Goal: Complete application form: Complete application form

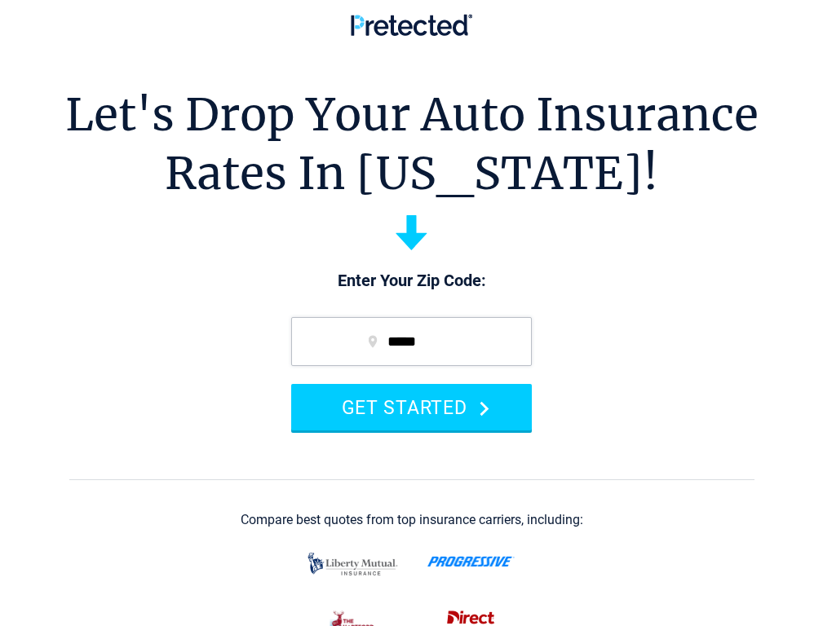
drag, startPoint x: 392, startPoint y: 436, endPoint x: 19, endPoint y: 384, distance: 376.4
click at [392, 431] on button "GET STARTED" at bounding box center [411, 407] width 241 height 46
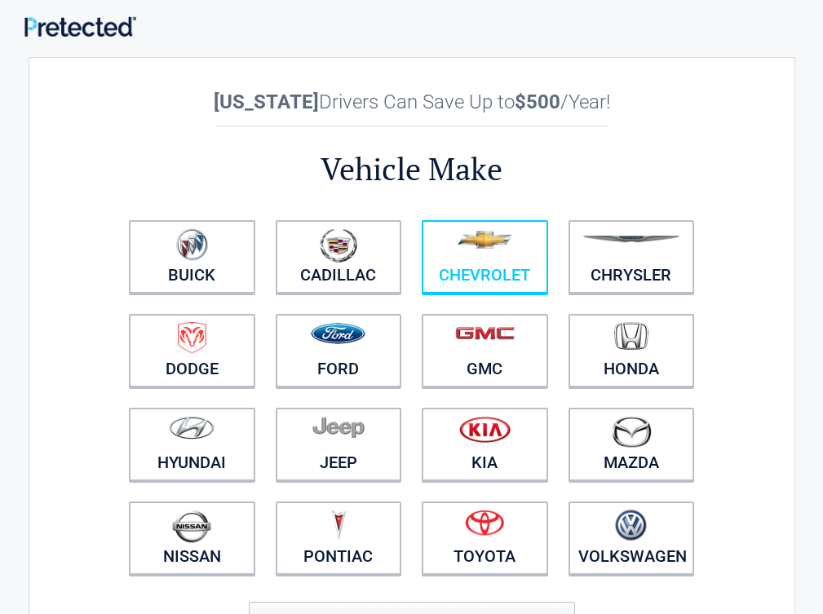
click at [422, 275] on link "Chevrolet" at bounding box center [485, 256] width 126 height 73
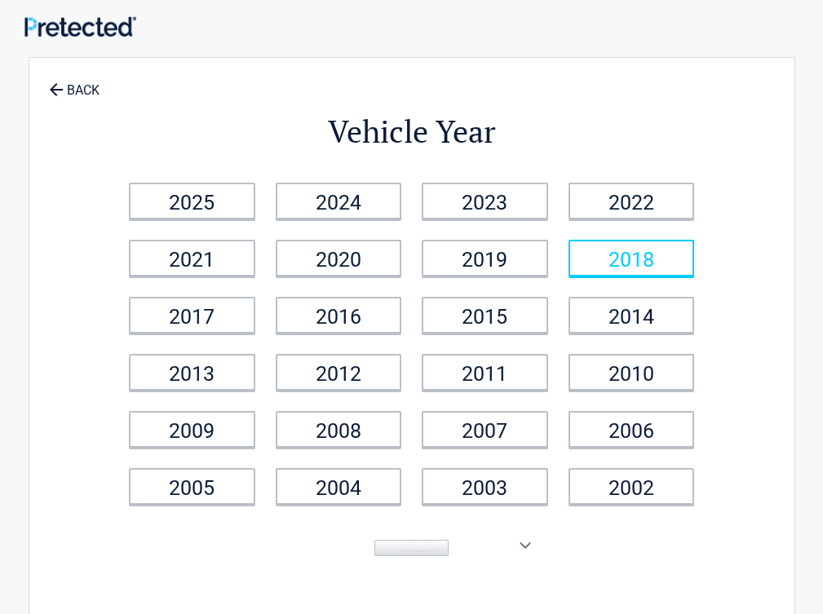
click at [569, 277] on link "2018" at bounding box center [632, 258] width 126 height 37
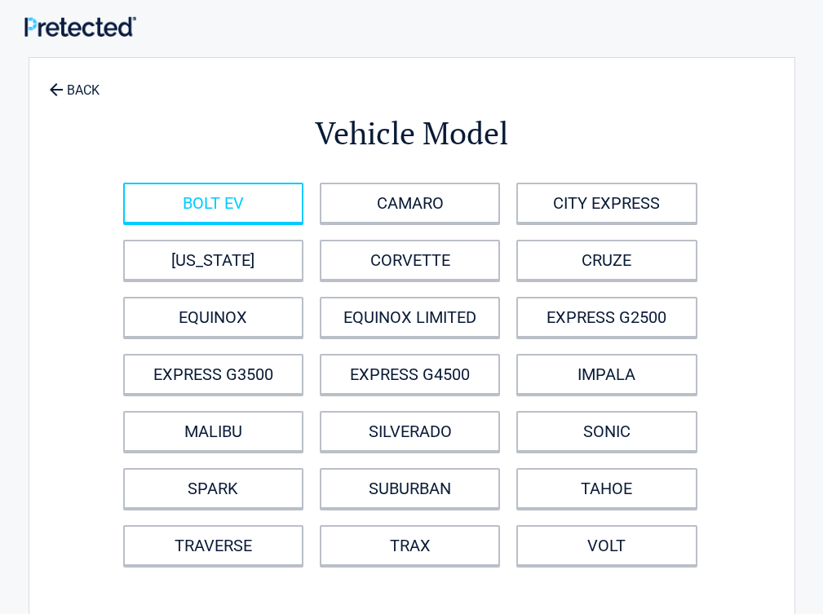
click at [123, 183] on link "BOLT EV" at bounding box center [213, 203] width 180 height 41
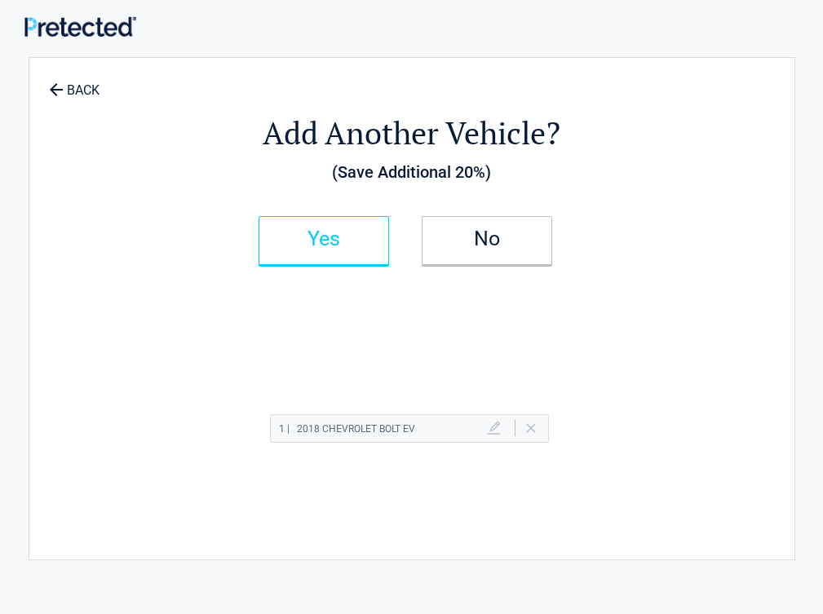
click at [276, 233] on h2 "Yes" at bounding box center [324, 238] width 96 height 11
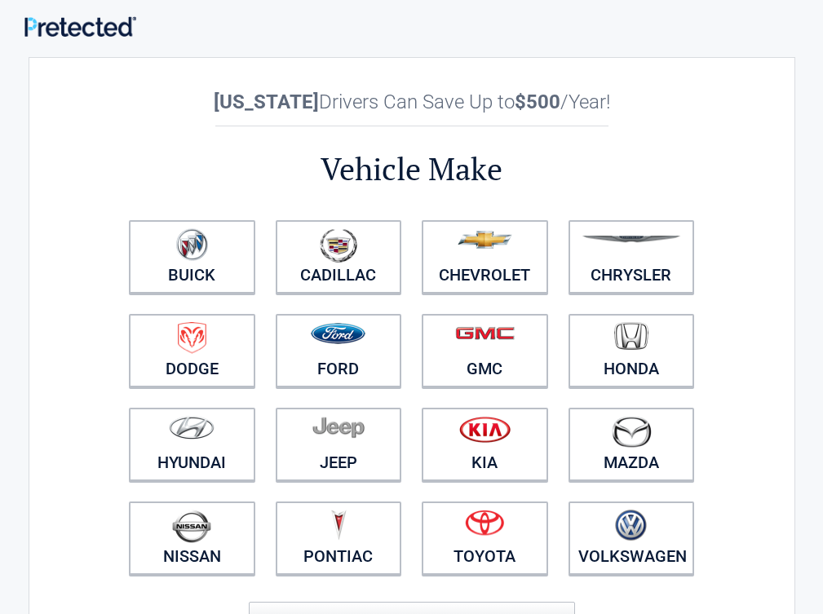
click at [412, 270] on li "Chevrolet" at bounding box center [485, 257] width 147 height 94
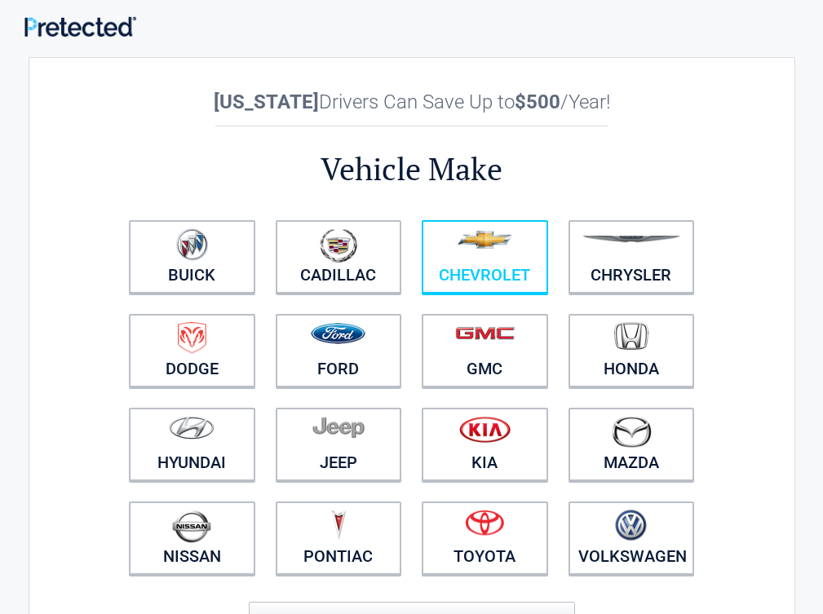
click at [422, 274] on link "Chevrolet" at bounding box center [485, 256] width 126 height 73
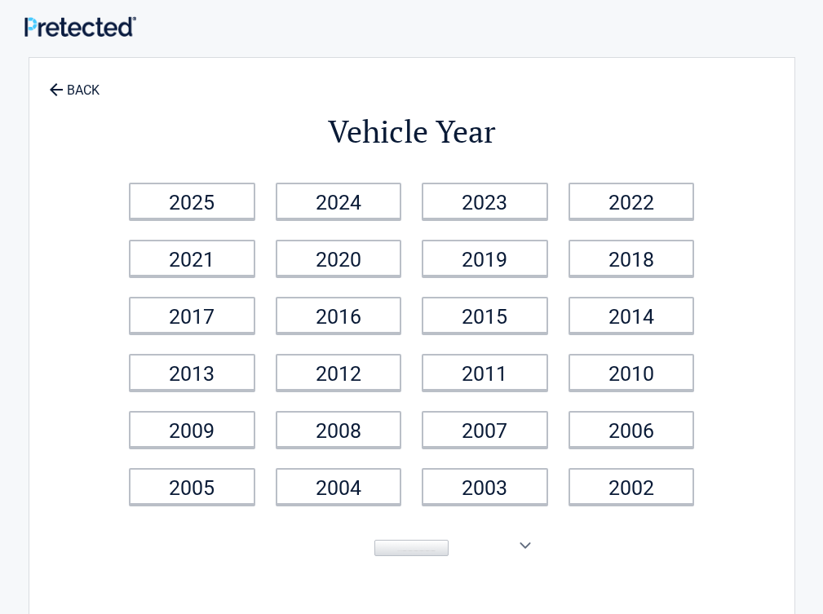
click at [558, 268] on li "2018" at bounding box center [631, 258] width 147 height 57
click at [558, 270] on li "2018" at bounding box center [631, 258] width 147 height 57
click at [558, 275] on li "2018" at bounding box center [631, 258] width 147 height 57
click at [569, 274] on link "2018" at bounding box center [632, 258] width 126 height 37
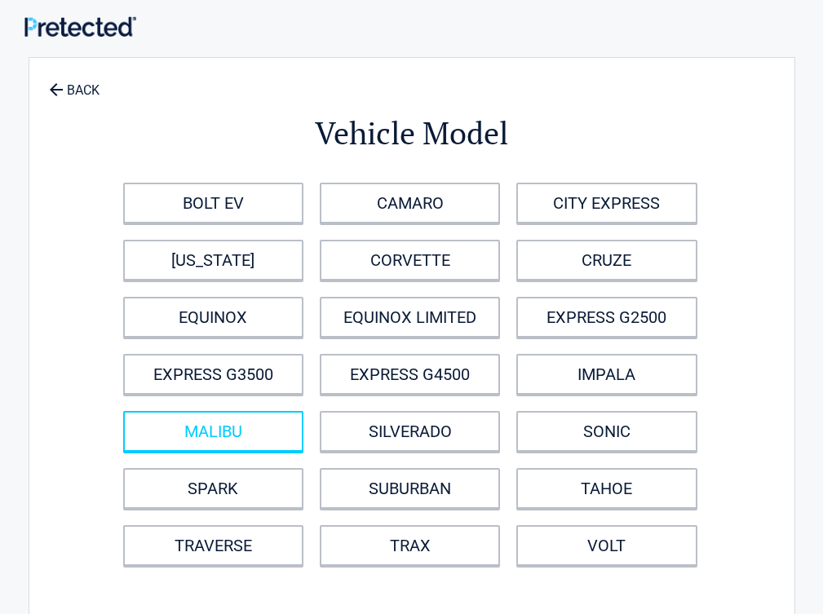
click at [123, 411] on link "MALIBU" at bounding box center [213, 431] width 180 height 41
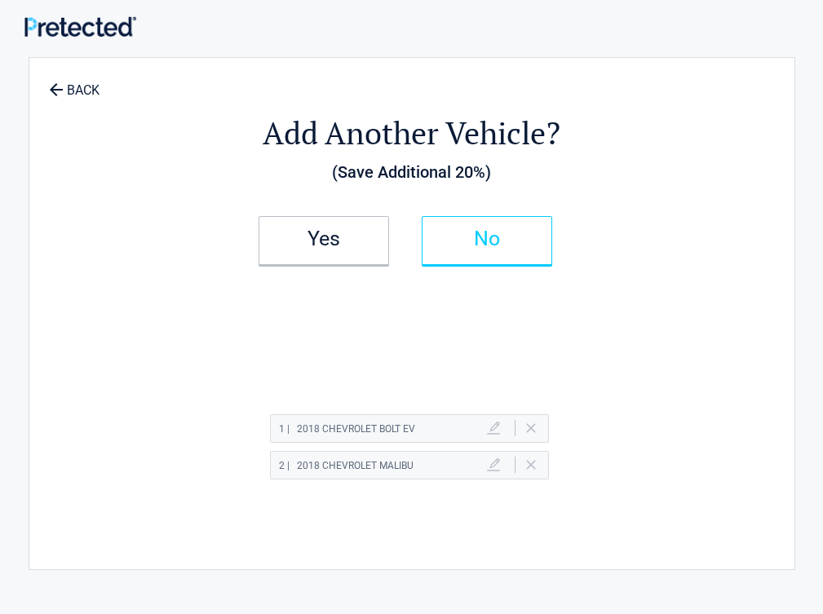
click at [439, 245] on h2 "No" at bounding box center [487, 238] width 96 height 11
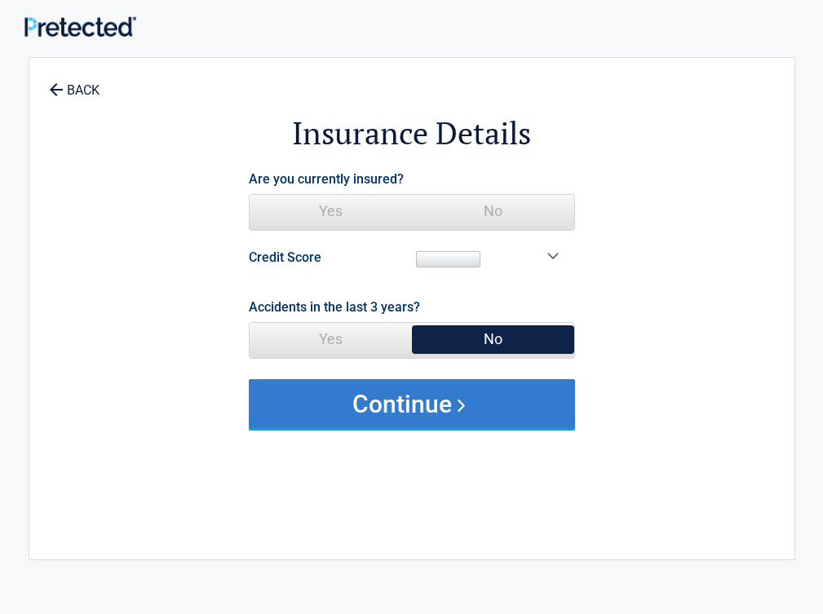
click at [249, 379] on button "Continue" at bounding box center [412, 403] width 326 height 49
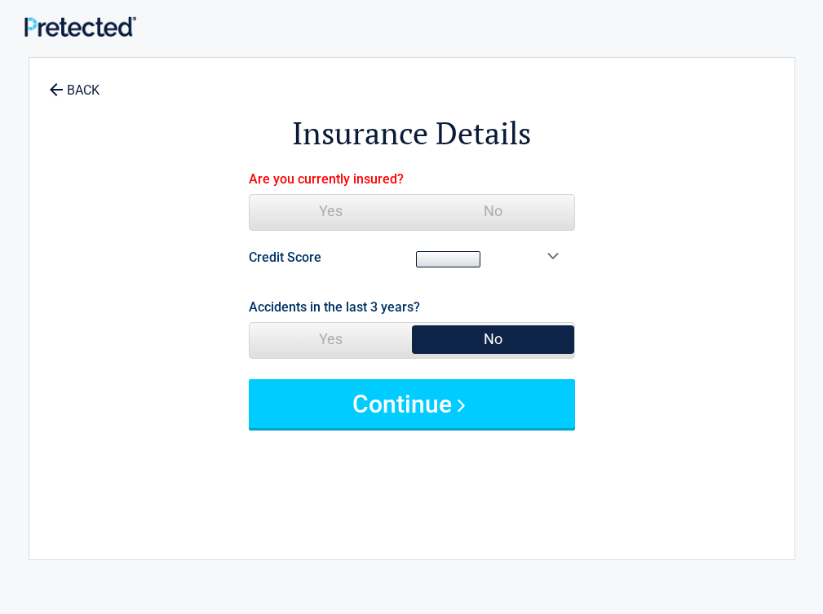
click at [249, 194] on span "Yes No" at bounding box center [412, 212] width 326 height 37
click at [0, 0] on link at bounding box center [0, 0] width 0 height 0
click at [249, 194] on label "Yes No" at bounding box center [412, 212] width 326 height 37
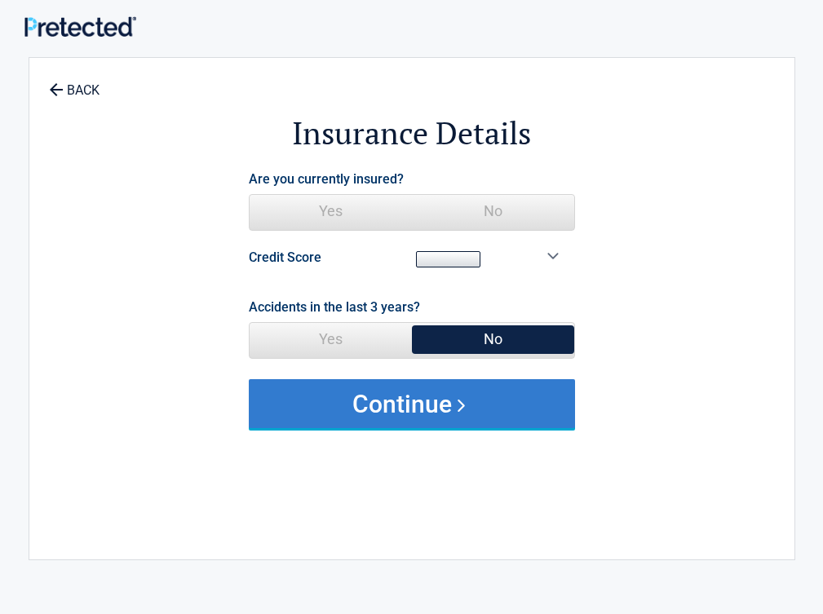
click at [249, 379] on button "Continue" at bounding box center [412, 403] width 326 height 49
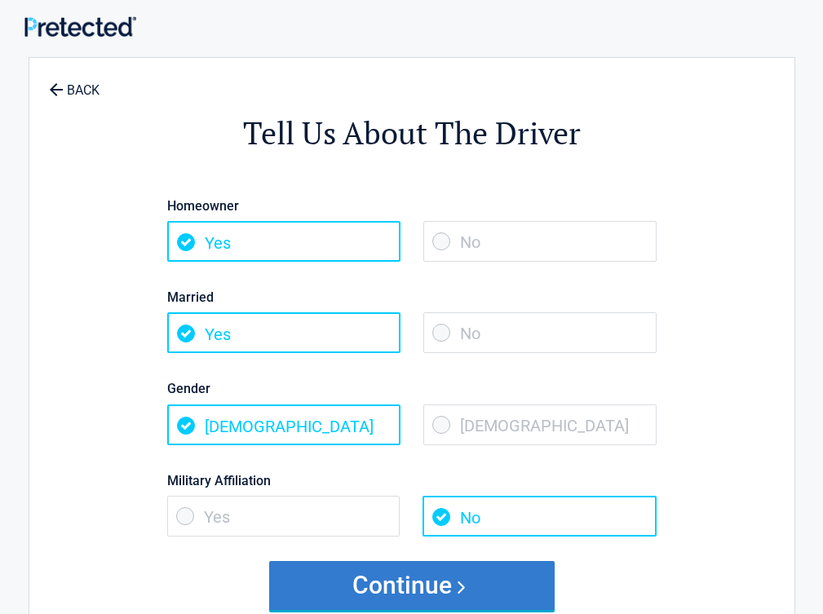
click at [269, 561] on button "Continue" at bounding box center [411, 585] width 285 height 49
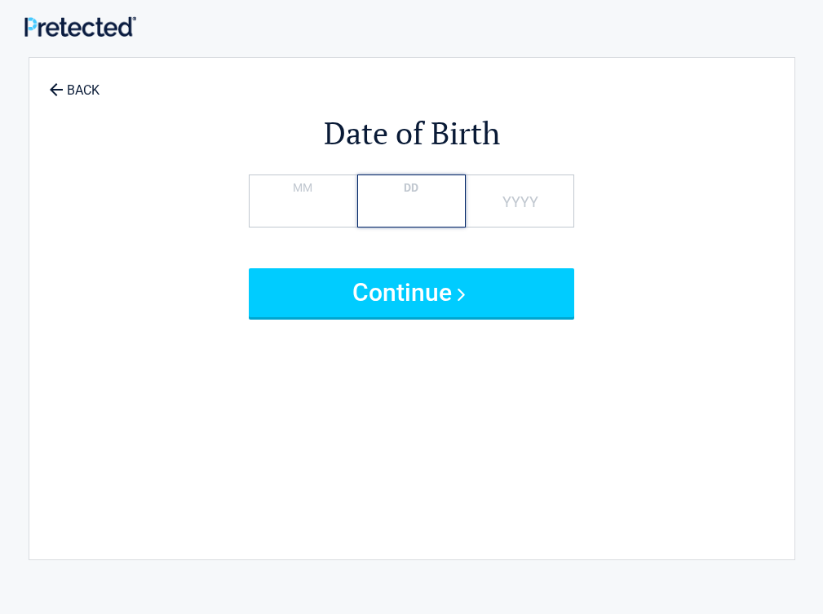
type input "*"
type input "**"
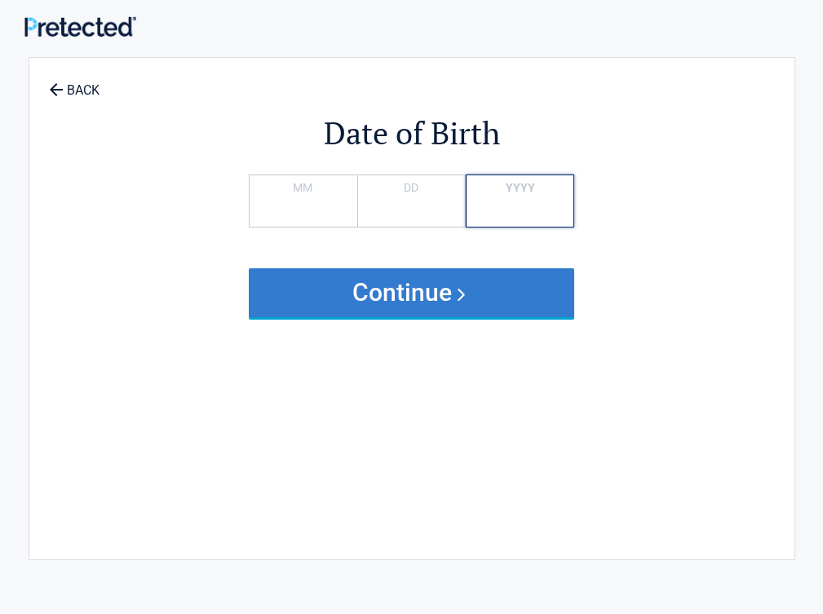
type input "****"
click at [249, 268] on button "Continue" at bounding box center [412, 292] width 326 height 49
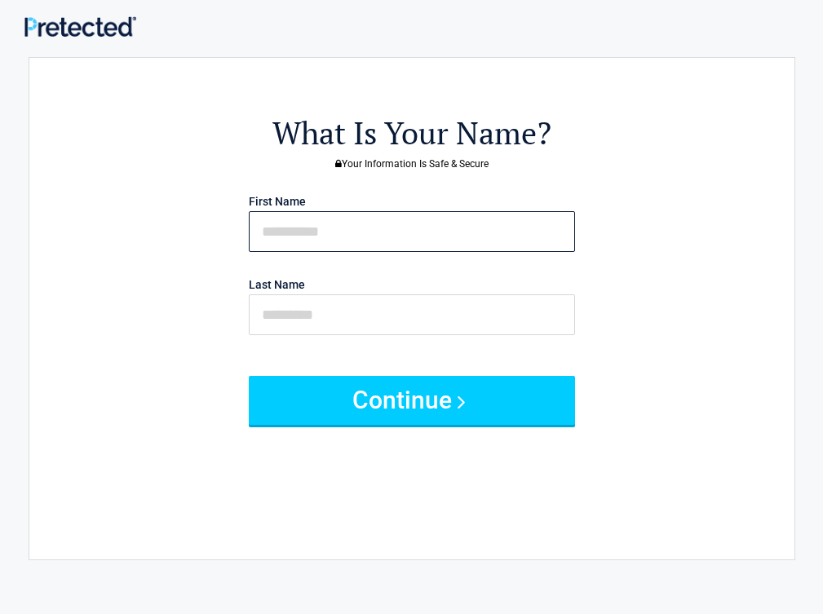
click at [249, 211] on input "text" at bounding box center [412, 231] width 326 height 41
type input "*"
type input "*****"
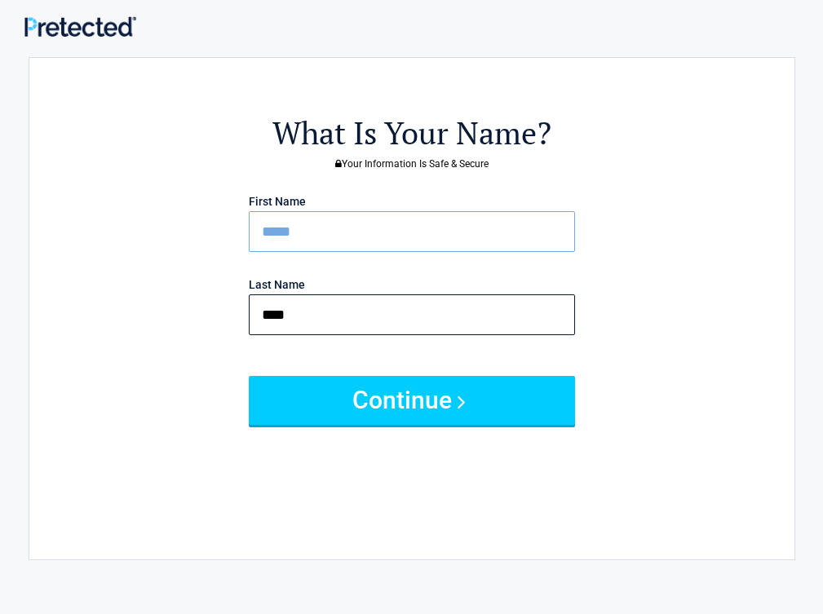
type input "****"
click at [249, 376] on button "Continue" at bounding box center [412, 400] width 326 height 49
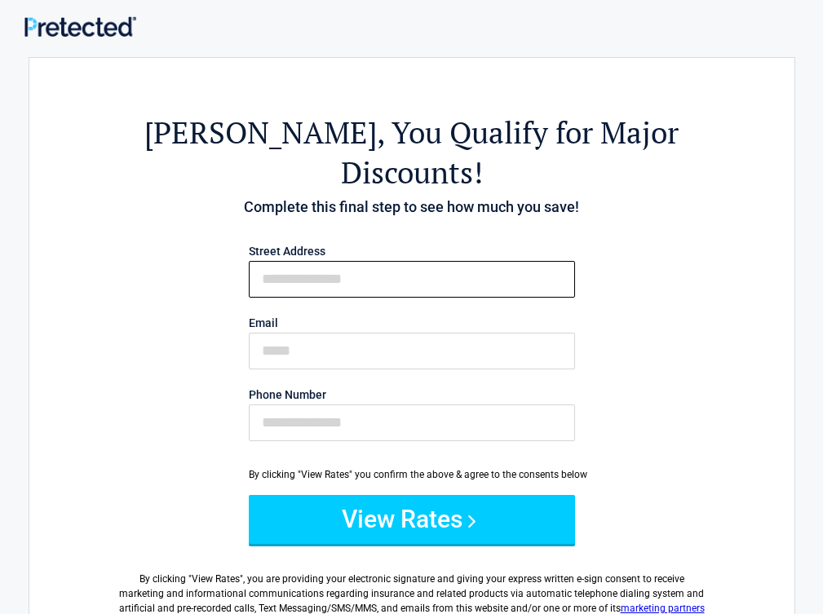
click at [249, 261] on input "First Name" at bounding box center [412, 279] width 326 height 37
type input "**********"
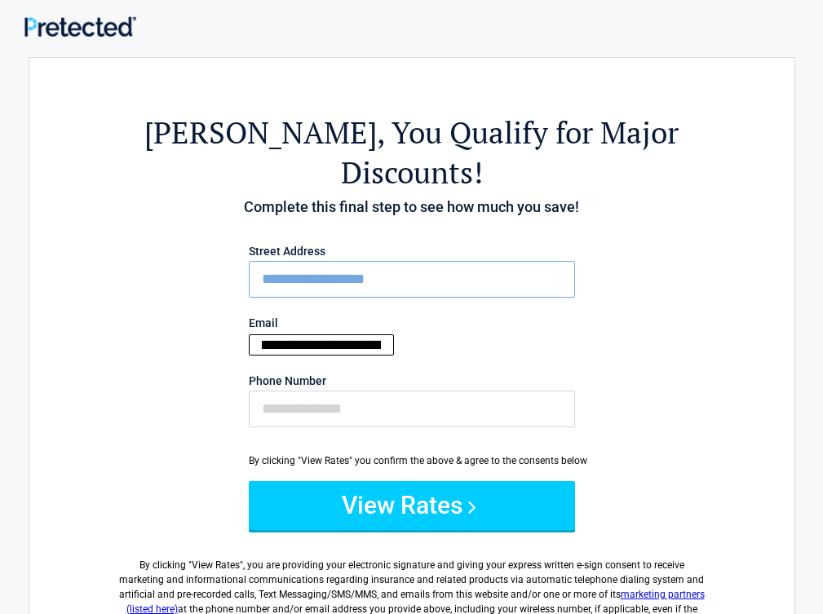
scroll to position [0, 16]
type input "**********"
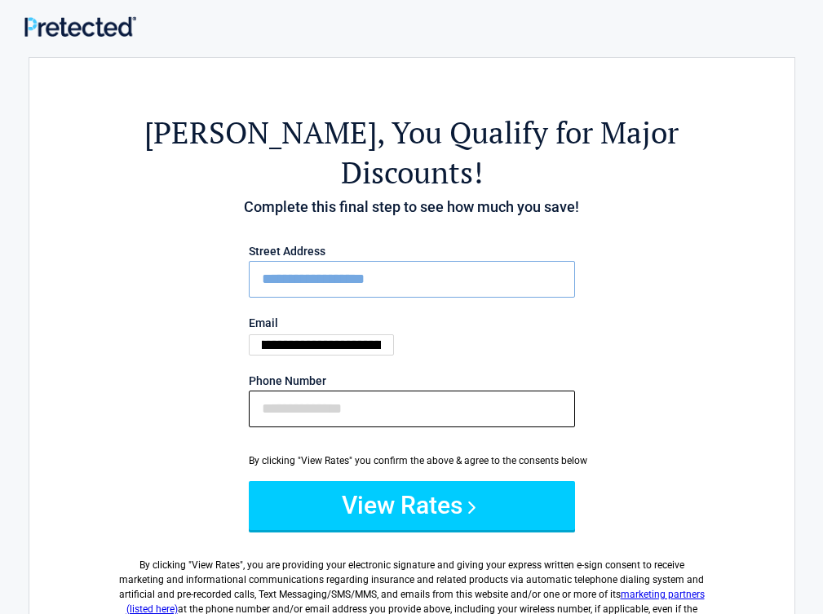
scroll to position [0, 0]
type input "**********"
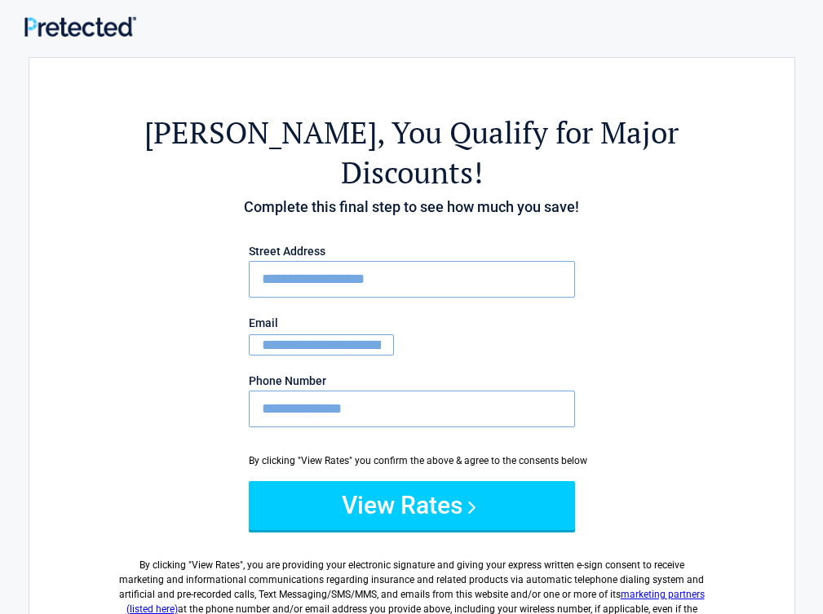
click at [249, 481] on button "View Rates" at bounding box center [412, 505] width 326 height 49
